Goal: Find specific page/section: Find specific page/section

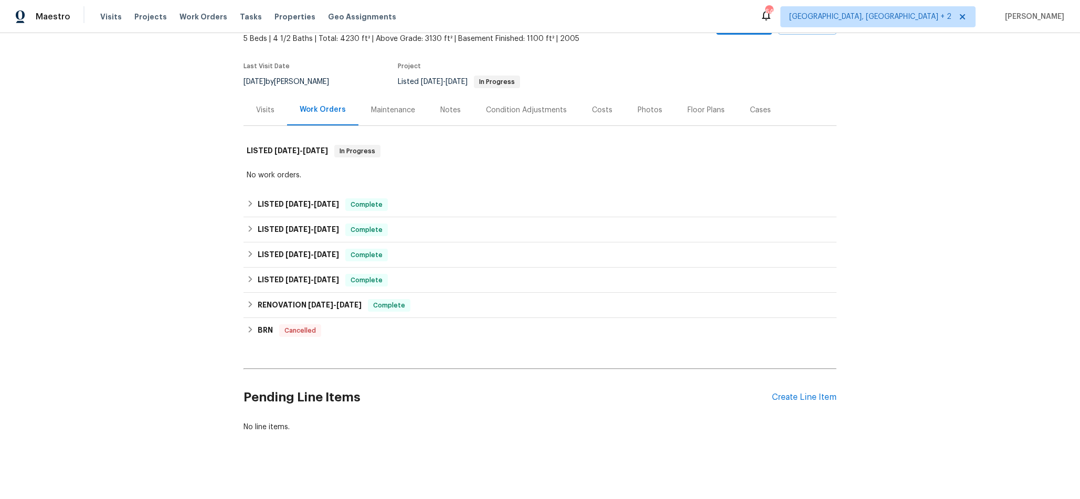
scroll to position [69, 0]
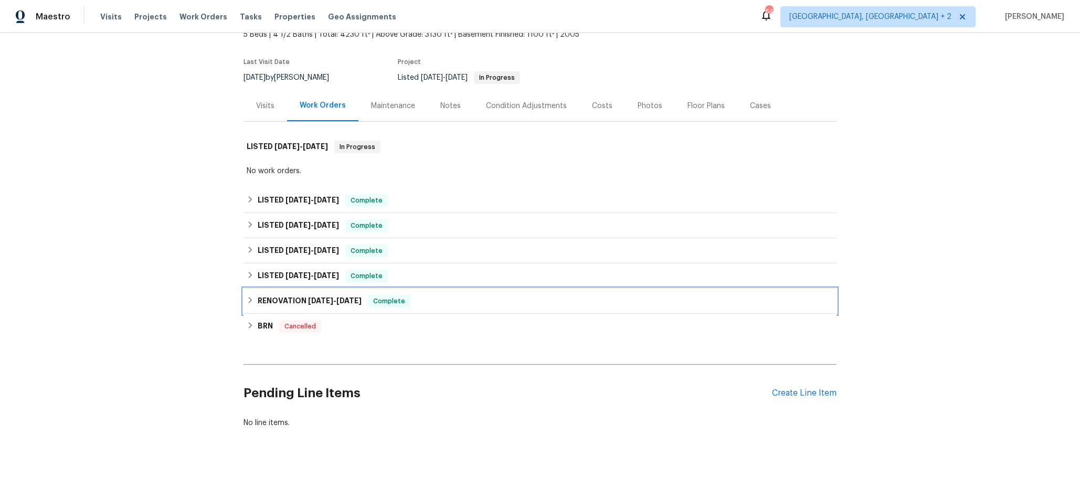
click at [251, 298] on icon at bounding box center [250, 299] width 7 height 7
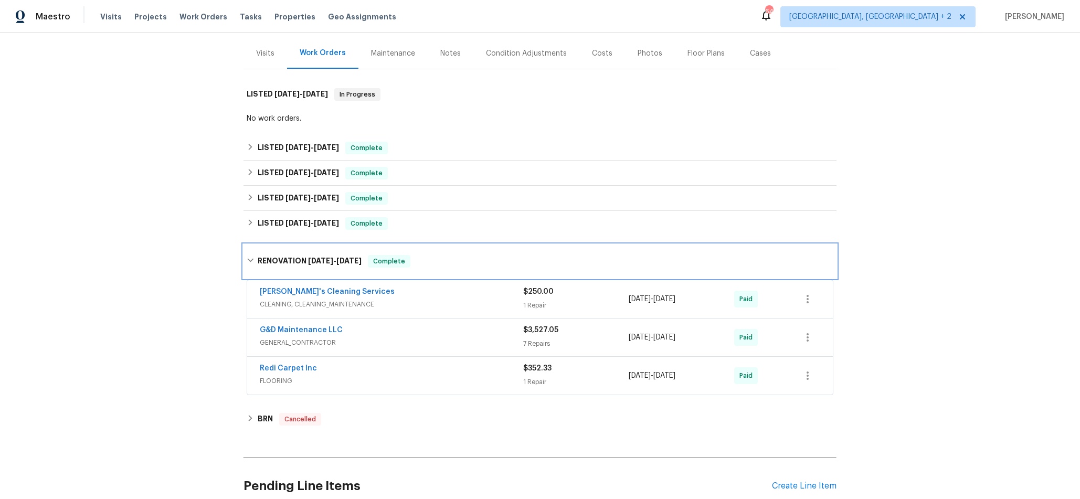
scroll to position [147, 0]
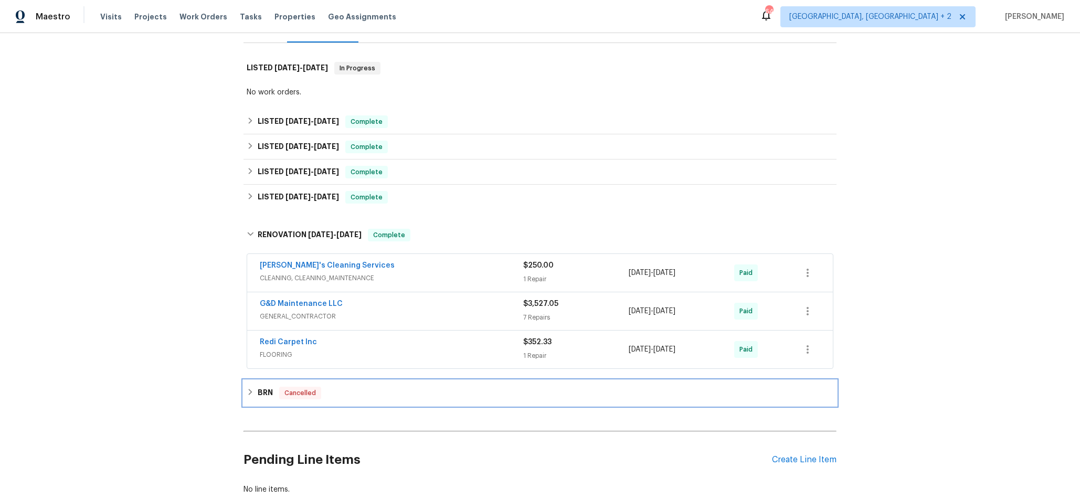
click at [248, 393] on icon at bounding box center [250, 391] width 7 height 7
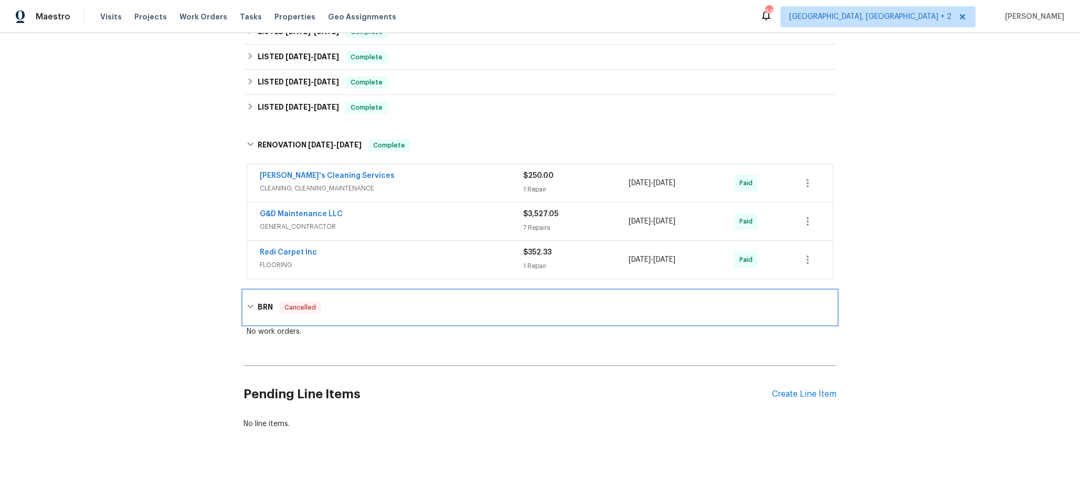
scroll to position [116, 0]
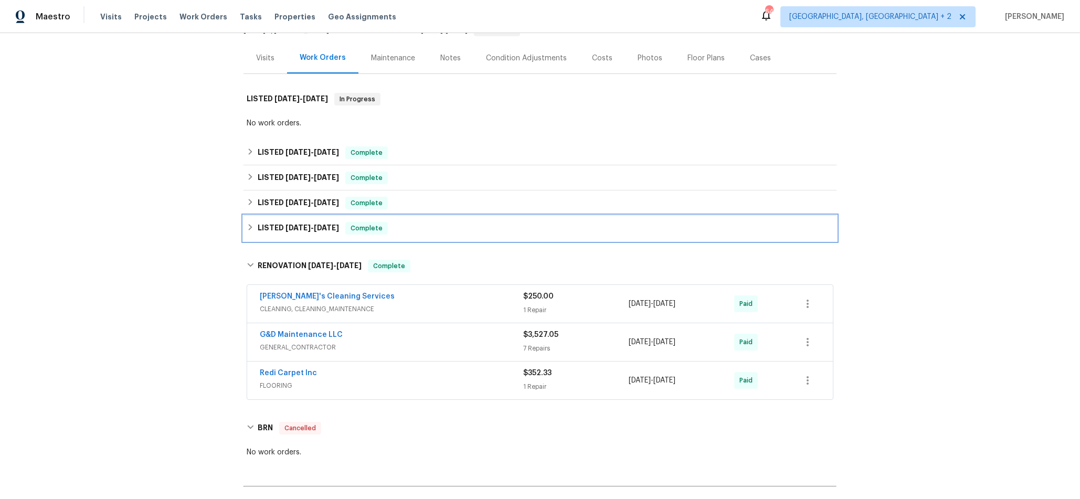
click at [251, 226] on icon at bounding box center [250, 226] width 7 height 7
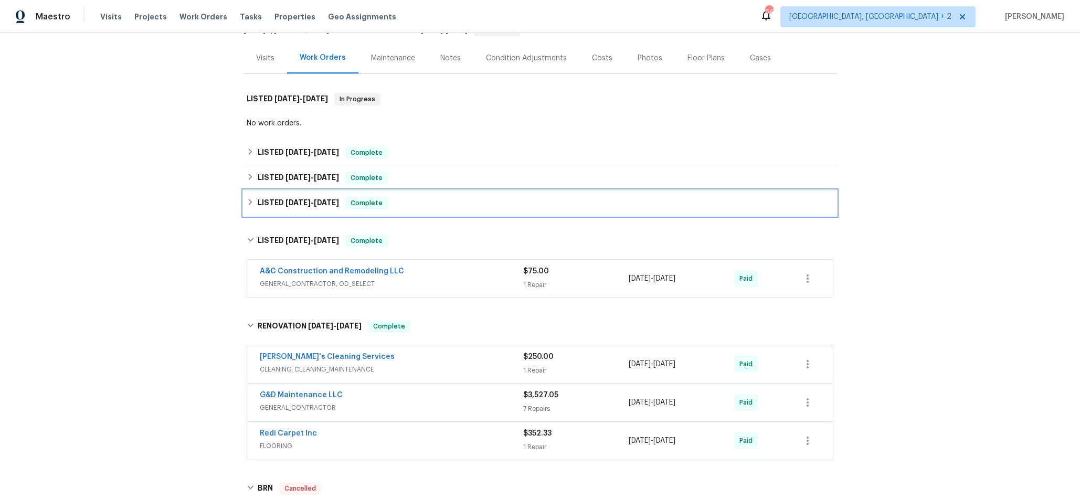
click at [254, 199] on div "LISTED [DATE] - [DATE] Complete" at bounding box center [540, 203] width 587 height 13
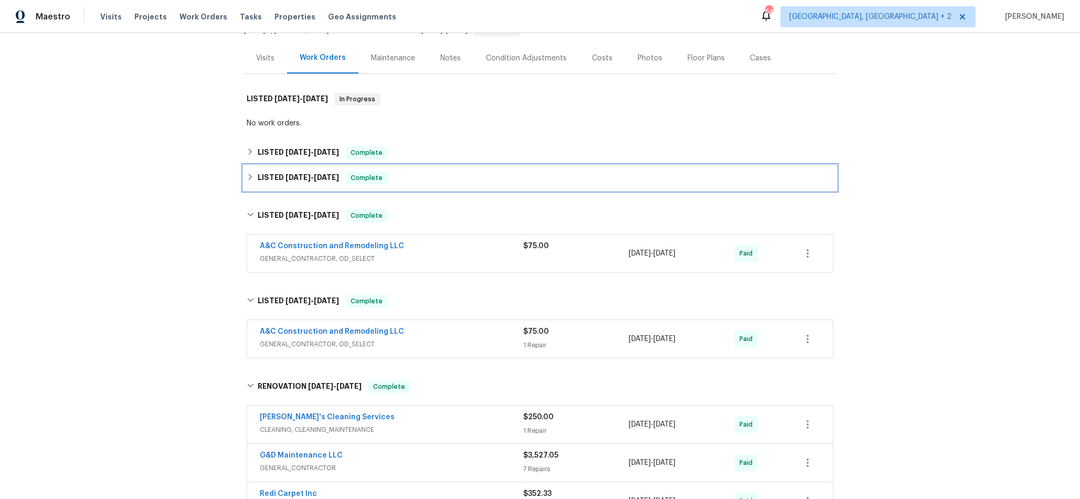
click at [248, 175] on icon at bounding box center [250, 176] width 7 height 7
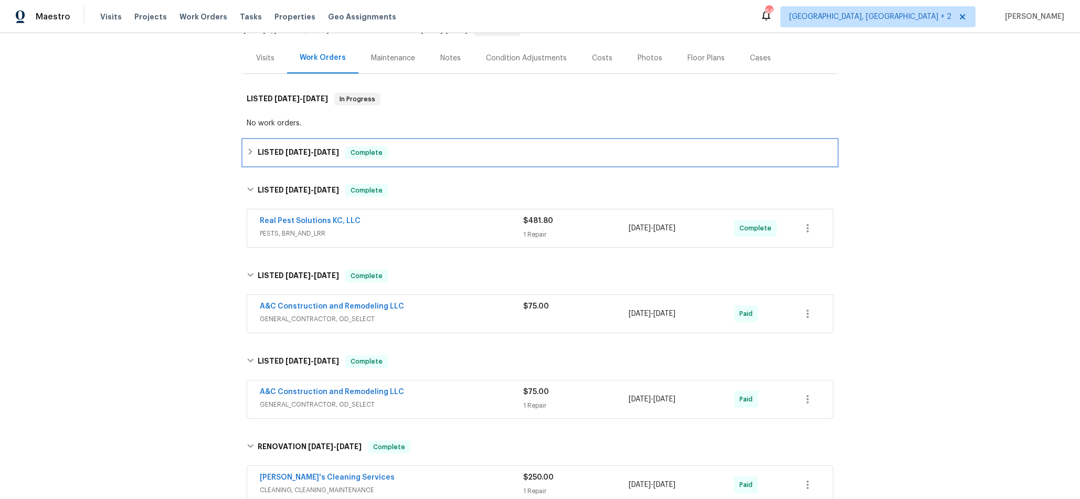
click at [249, 151] on icon at bounding box center [250, 151] width 7 height 7
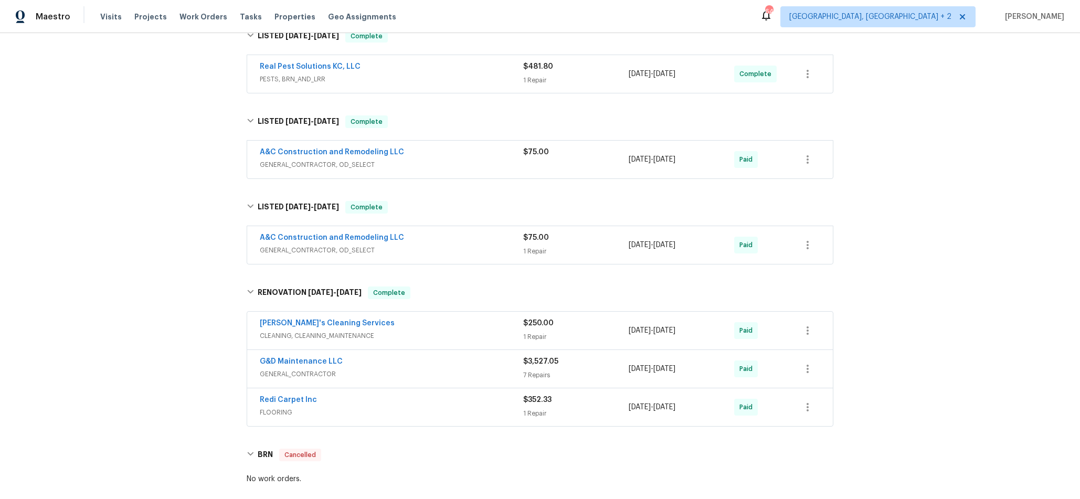
scroll to position [469, 0]
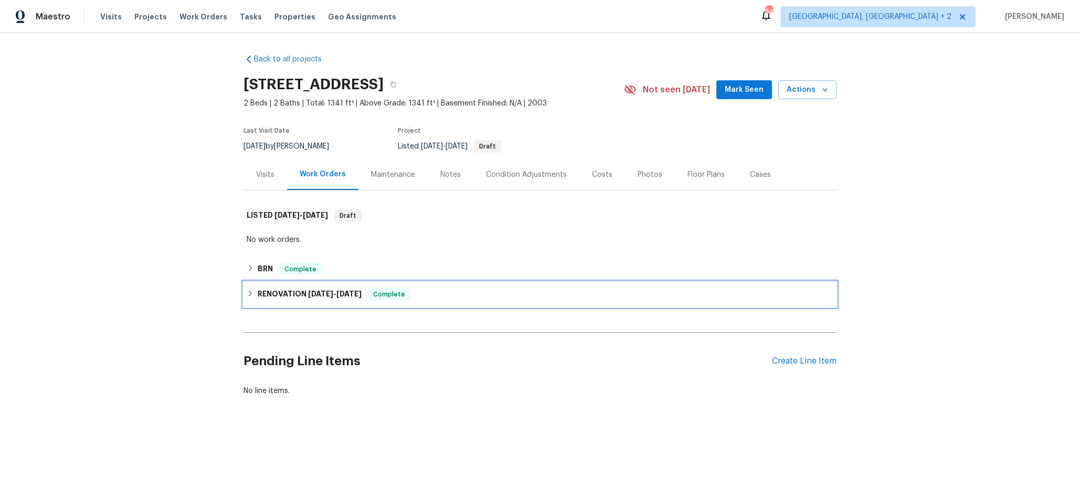
click at [253, 293] on icon at bounding box center [250, 293] width 7 height 7
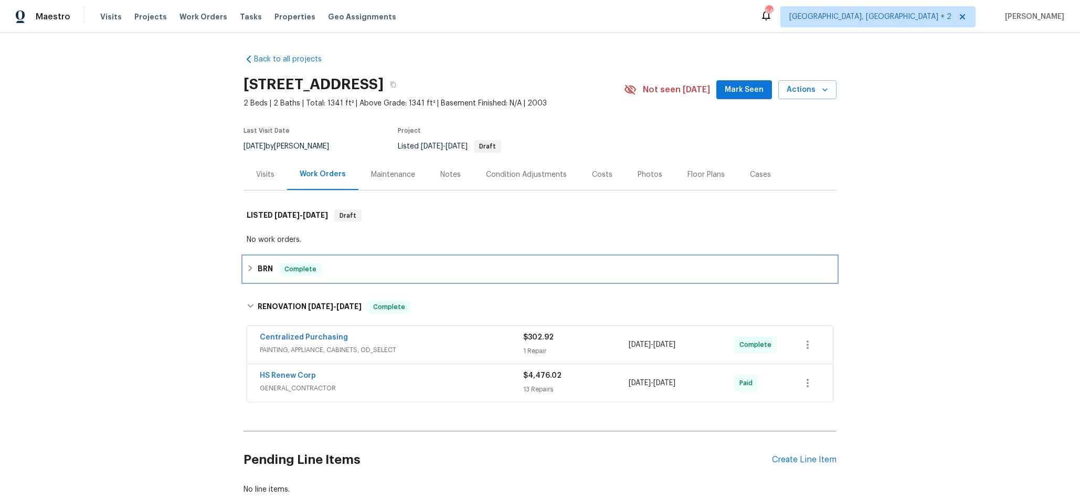
click at [253, 264] on icon at bounding box center [250, 267] width 7 height 7
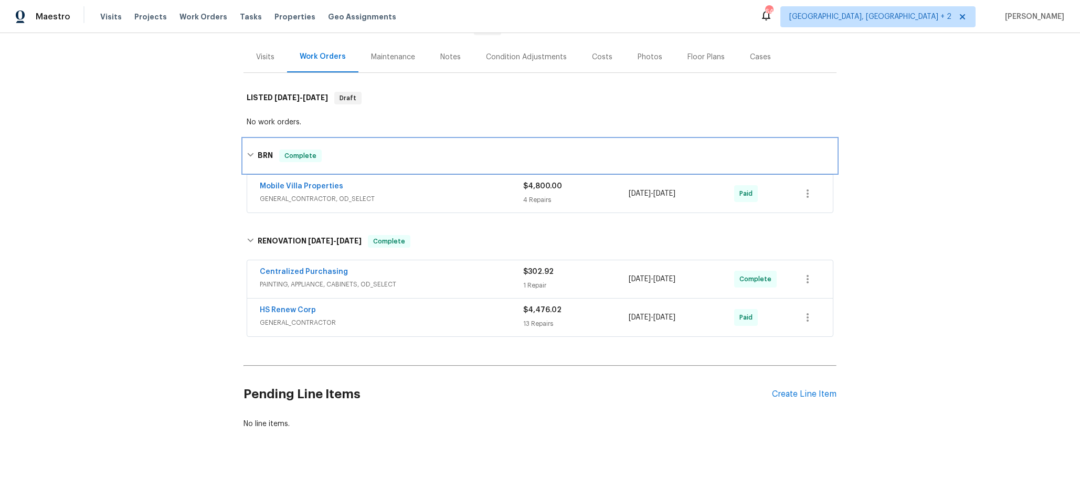
scroll to position [37, 0]
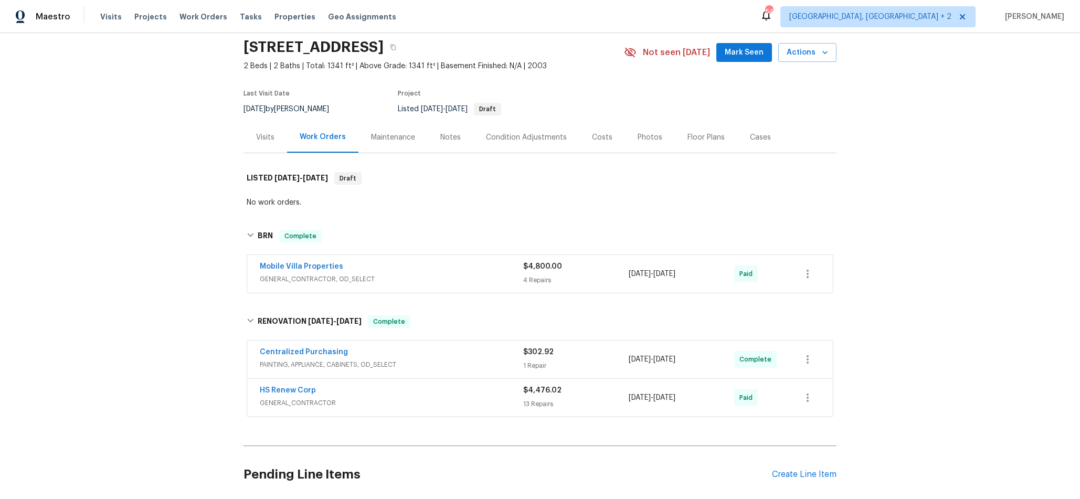
click at [637, 139] on div "Photos" at bounding box center [649, 137] width 25 height 10
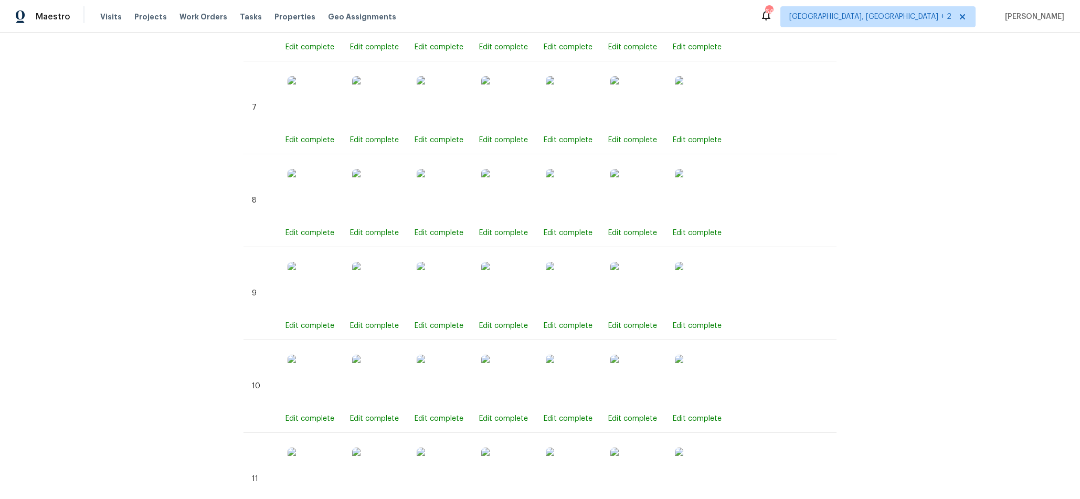
scroll to position [862, 0]
